Goal: Task Accomplishment & Management: Manage account settings

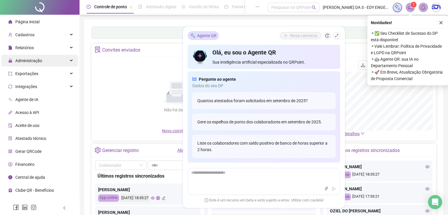
click at [37, 61] on span "Administração" at bounding box center [28, 60] width 27 height 5
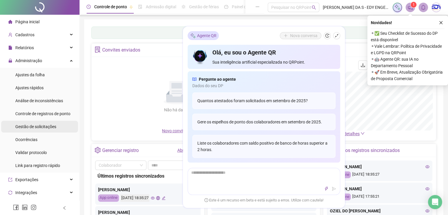
click at [40, 125] on span "Gestão de solicitações" at bounding box center [35, 126] width 41 height 5
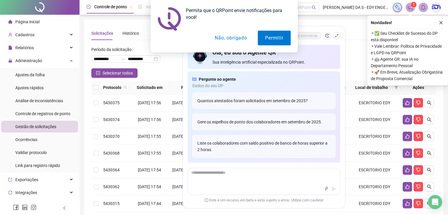
click at [241, 36] on button "Não, obrigado" at bounding box center [230, 38] width 47 height 15
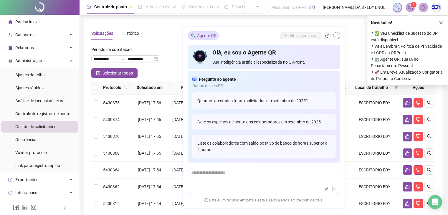
click at [306, 36] on icon "shrink" at bounding box center [337, 36] width 4 height 4
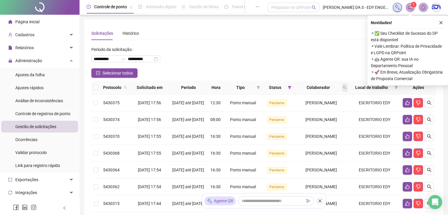
click at [306, 84] on span at bounding box center [345, 87] width 6 height 9
click at [306, 97] on input "text" at bounding box center [321, 99] width 55 height 9
type input "***"
click at [306, 110] on button "Buscar" at bounding box center [307, 110] width 27 height 7
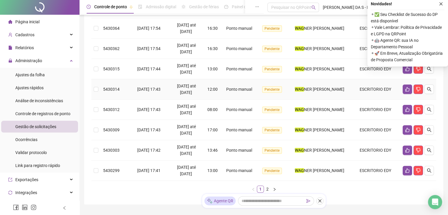
scroll to position [118, 0]
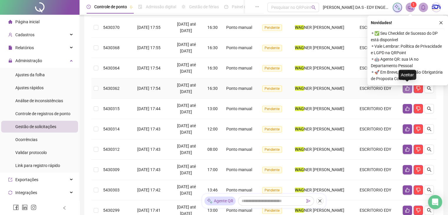
click at [306, 90] on button "button" at bounding box center [407, 88] width 9 height 9
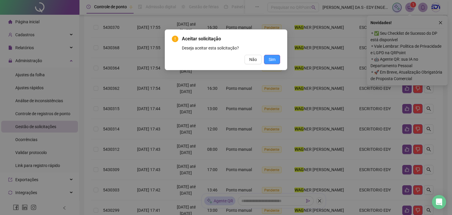
click at [270, 60] on span "Sim" at bounding box center [272, 59] width 7 height 6
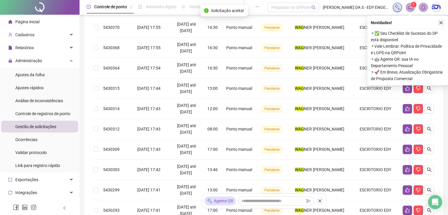
click at [306, 23] on icon "close" at bounding box center [440, 22] width 3 height 3
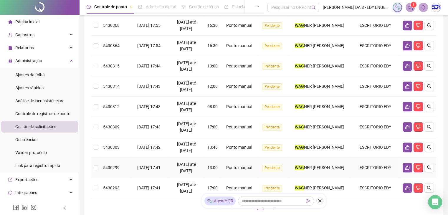
scroll to position [127, 0]
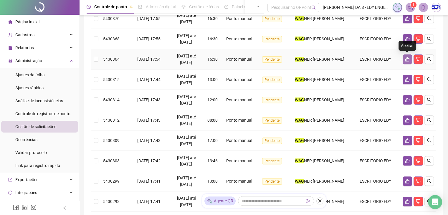
click at [306, 56] on button "button" at bounding box center [407, 58] width 9 height 9
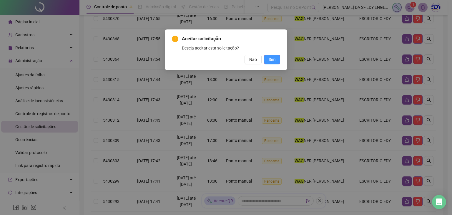
click at [275, 61] on span "Sim" at bounding box center [272, 59] width 7 height 6
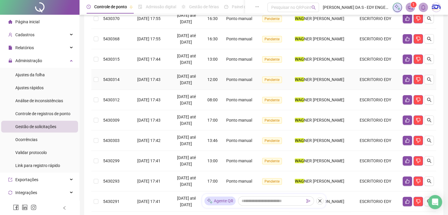
scroll to position [97, 0]
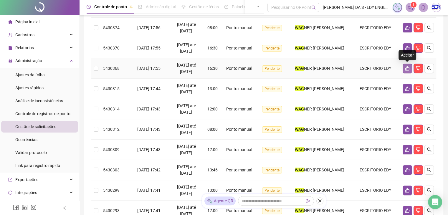
click at [306, 67] on icon "like" at bounding box center [407, 68] width 4 height 4
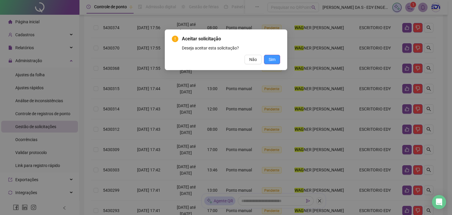
click at [269, 61] on button "Sim" at bounding box center [272, 59] width 16 height 9
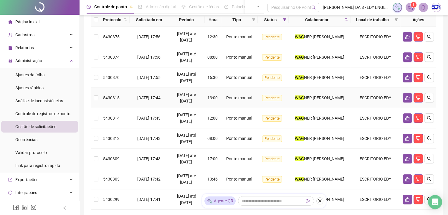
scroll to position [38, 0]
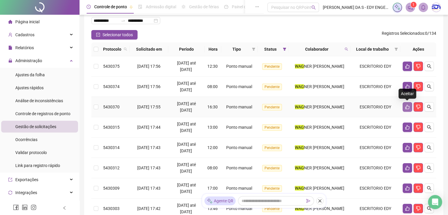
click at [306, 109] on button "button" at bounding box center [407, 106] width 9 height 9
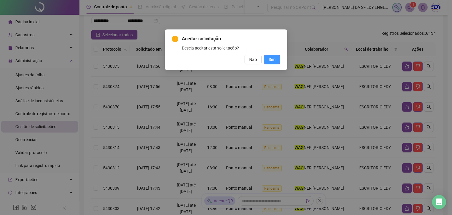
click at [269, 57] on span "Sim" at bounding box center [272, 59] width 7 height 6
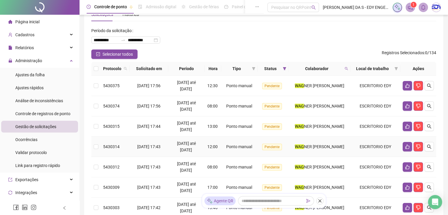
scroll to position [9, 0]
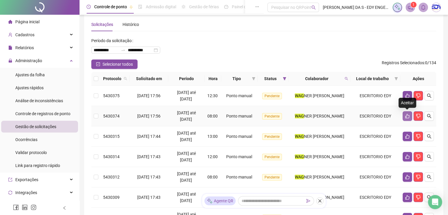
click at [306, 115] on icon "like" at bounding box center [407, 116] width 5 height 5
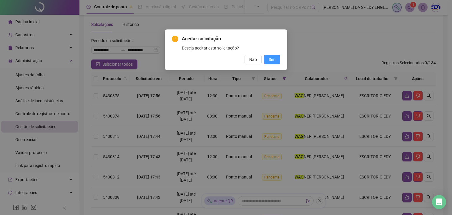
click at [272, 59] on span "Sim" at bounding box center [272, 59] width 7 height 6
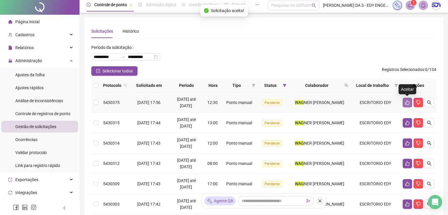
scroll to position [0, 0]
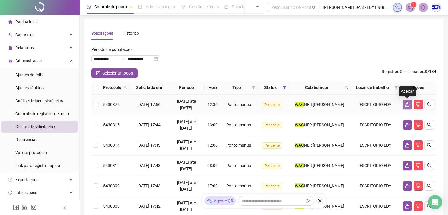
click at [306, 103] on icon "like" at bounding box center [407, 104] width 5 height 5
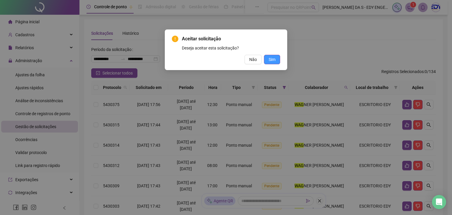
click at [270, 57] on span "Sim" at bounding box center [272, 59] width 7 height 6
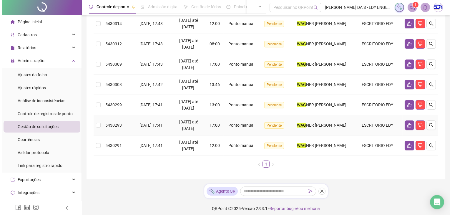
scroll to position [105, 0]
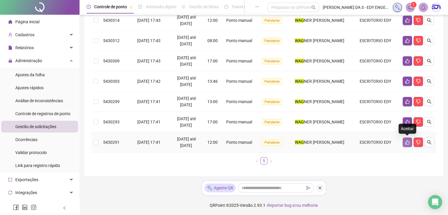
click at [306, 142] on icon "like" at bounding box center [407, 142] width 5 height 5
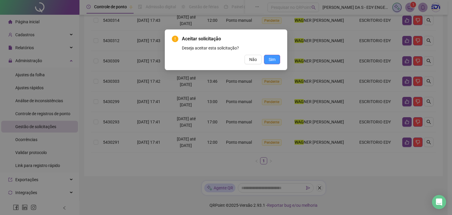
click at [270, 58] on span "Sim" at bounding box center [272, 59] width 7 height 6
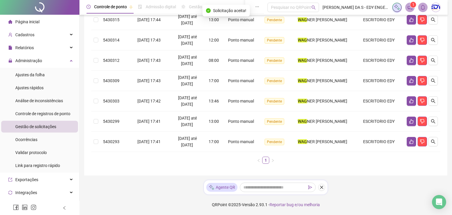
scroll to position [84, 0]
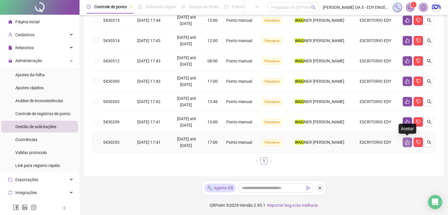
click at [306, 139] on button "button" at bounding box center [407, 142] width 9 height 9
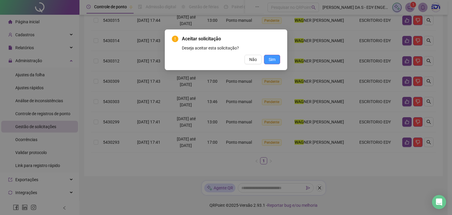
click at [272, 59] on span "Sim" at bounding box center [272, 59] width 7 height 6
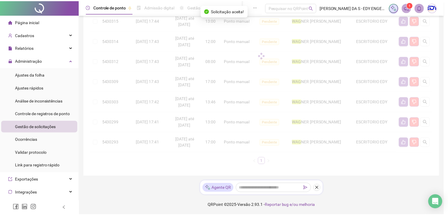
scroll to position [64, 0]
